Goal: Task Accomplishment & Management: Complete application form

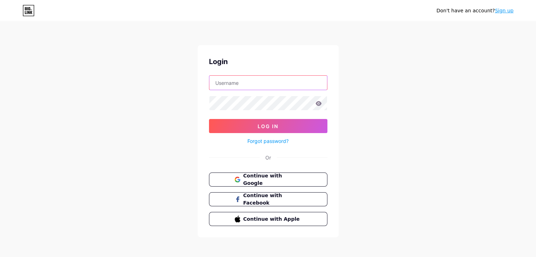
click at [237, 85] on input "text" at bounding box center [268, 83] width 118 height 14
type input "[EMAIL_ADDRESS][DOMAIN_NAME]"
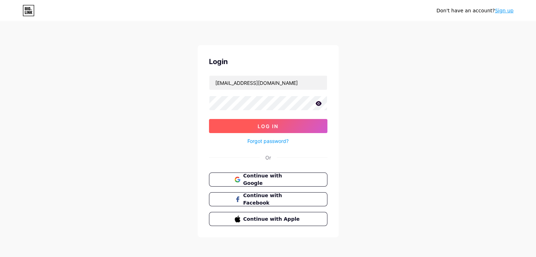
click at [257, 125] on button "Log In" at bounding box center [268, 126] width 118 height 14
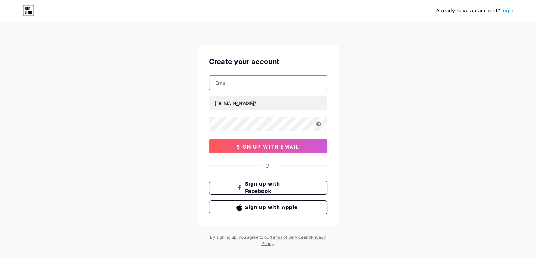
click at [245, 82] on input "text" at bounding box center [268, 83] width 118 height 14
type input "a"
type input "bahadurlalk8965@gmail.com"
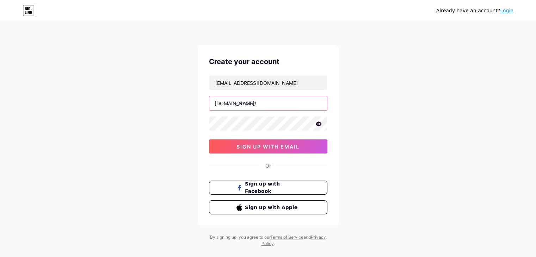
click at [247, 103] on input "text" at bounding box center [268, 103] width 118 height 14
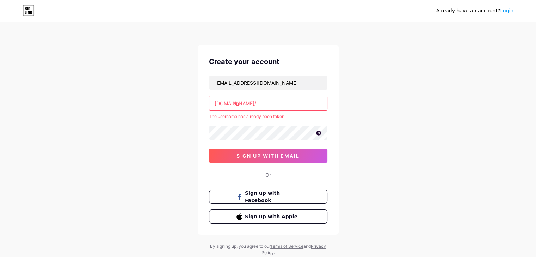
type input "o"
type input "j"
type input "a"
click at [424, 169] on div "Already have an account? Login Create your account bahadurlalk8965@gmail.com bi…" at bounding box center [268, 139] width 536 height 279
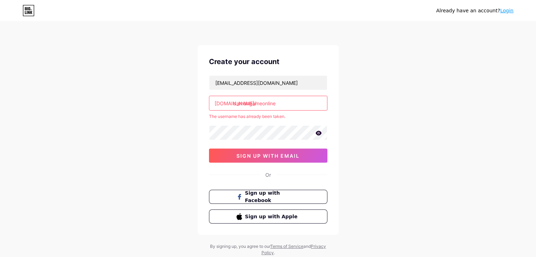
click at [286, 104] on input "damangameonline" at bounding box center [268, 103] width 118 height 14
type input "d"
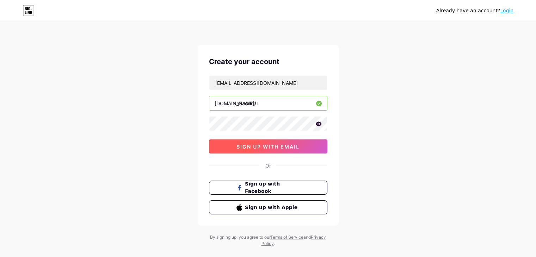
type input "bahadurlal"
click at [261, 146] on span "sign up with email" at bounding box center [267, 147] width 63 height 6
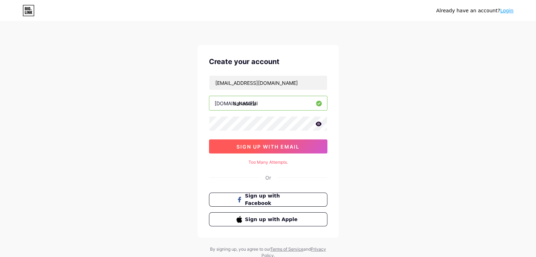
click at [254, 148] on span "sign up with email" at bounding box center [267, 147] width 63 height 6
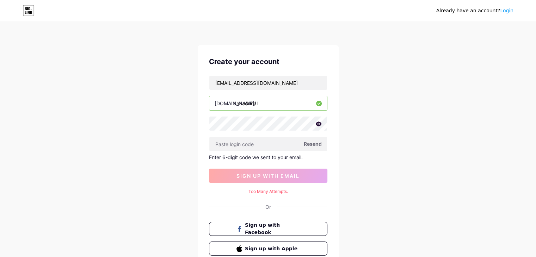
click at [309, 141] on span "Resend" at bounding box center [313, 143] width 18 height 7
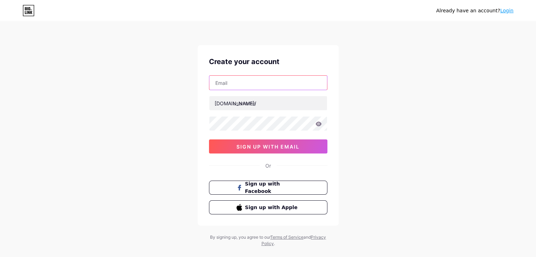
click at [239, 86] on input "text" at bounding box center [268, 83] width 118 height 14
type input "jituu8965@"
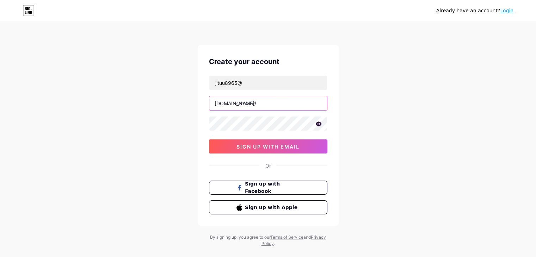
click at [246, 105] on input "text" at bounding box center [268, 103] width 118 height 14
type input "jituu8"
click at [376, 148] on div "Already have an account? Login Create your account jituu8965@ bio.link/ jituu8 …" at bounding box center [268, 135] width 536 height 270
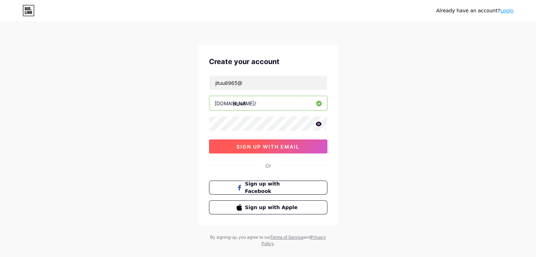
click at [268, 146] on span "sign up with email" at bounding box center [267, 147] width 63 height 6
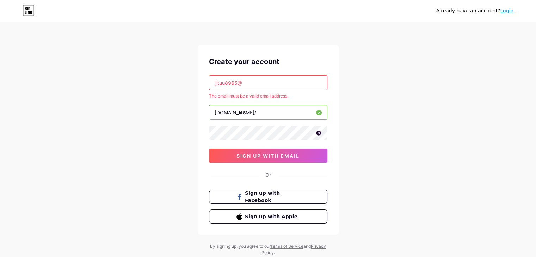
click at [251, 80] on input "jituu8965@" at bounding box center [268, 83] width 118 height 14
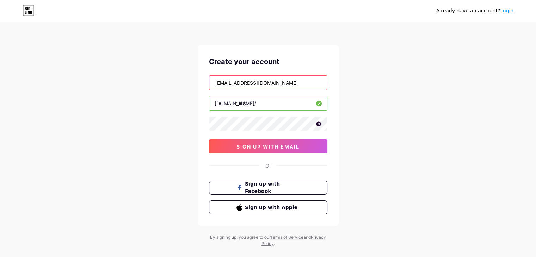
type input "jituu8965@gmail.com"
click at [434, 174] on div "Already have an account? Login Create your account jituu8965@gmail.com bio.link…" at bounding box center [268, 135] width 536 height 270
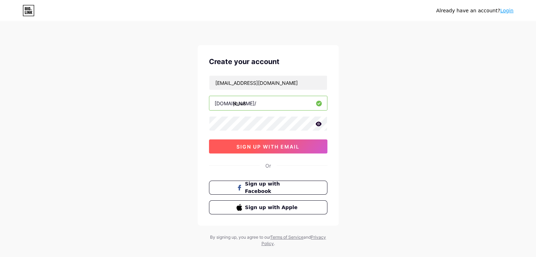
click at [280, 151] on button "sign up with email" at bounding box center [268, 147] width 118 height 14
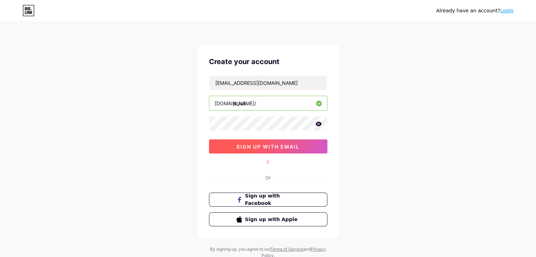
click at [248, 148] on span "sign up with email" at bounding box center [267, 147] width 63 height 6
click at [274, 146] on span "sign up with email" at bounding box center [267, 147] width 63 height 6
click at [416, 120] on div "Already have an account? Login Create your account jituu8965@gmail.com bio.link…" at bounding box center [268, 141] width 536 height 282
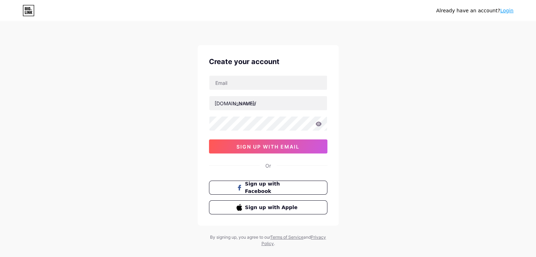
click at [233, 75] on div at bounding box center [268, 82] width 118 height 15
click at [232, 86] on input "text" at bounding box center [268, 83] width 118 height 14
type input "jituu8965@"
click at [244, 109] on input "text" at bounding box center [268, 103] width 118 height 14
type input "jituu8"
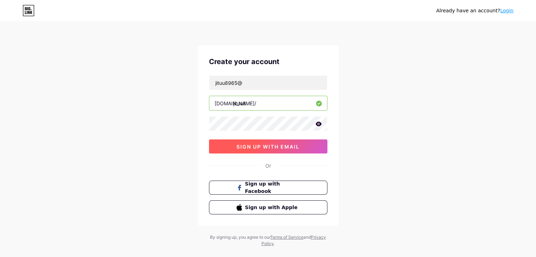
click at [242, 150] on button "sign up with email" at bounding box center [268, 147] width 118 height 14
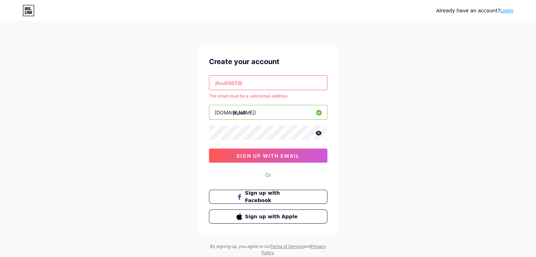
click at [259, 82] on input "jituu8965@" at bounding box center [268, 83] width 118 height 14
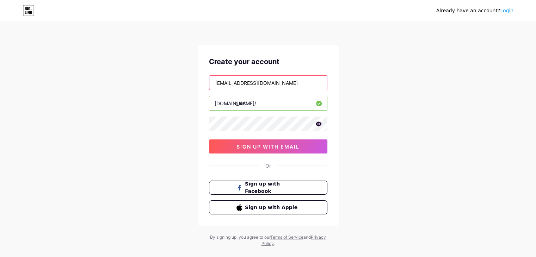
type input "jituu8965@gmail.com"
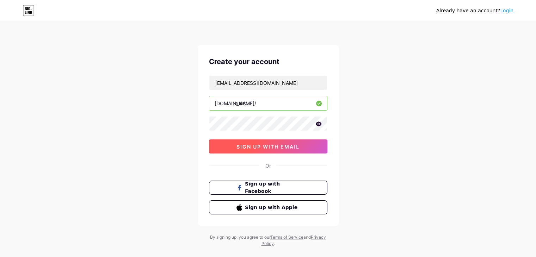
click at [257, 151] on button "sign up with email" at bounding box center [268, 147] width 118 height 14
